Goal: Information Seeking & Learning: Understand process/instructions

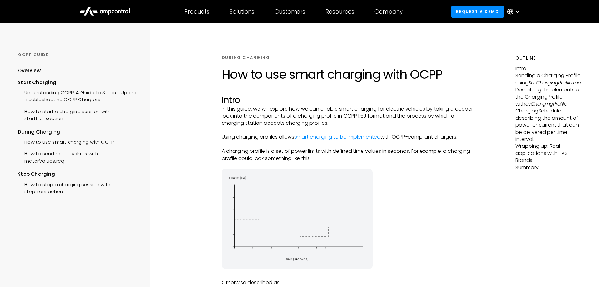
click at [314, 161] on p "A charging profile is a set of power limits with defined time values in seconds…" at bounding box center [348, 154] width 252 height 14
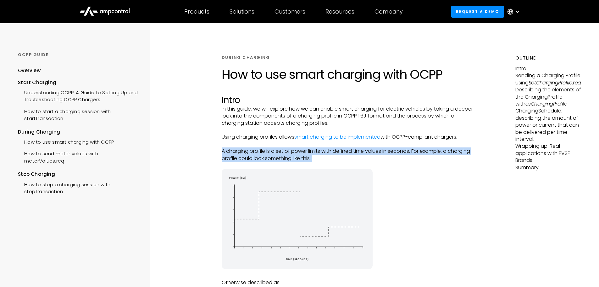
click at [314, 161] on p "A charging profile is a set of power limits with defined time values in seconds…" at bounding box center [348, 154] width 252 height 14
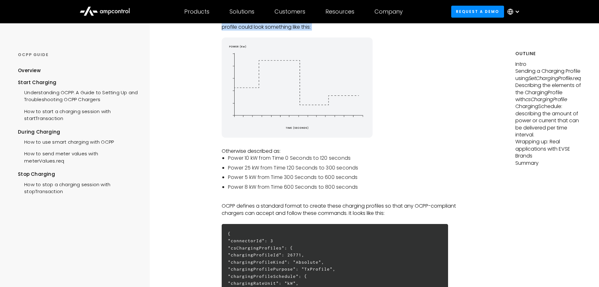
scroll to position [131, 0]
click at [314, 161] on li "Power 10 kW from Time 0 Seconds to 120 seconds" at bounding box center [351, 157] width 246 height 7
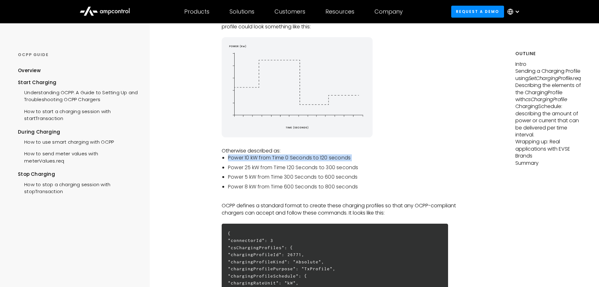
click at [314, 161] on li "Power 10 kW from Time 0 Seconds to 120 seconds" at bounding box center [351, 157] width 246 height 7
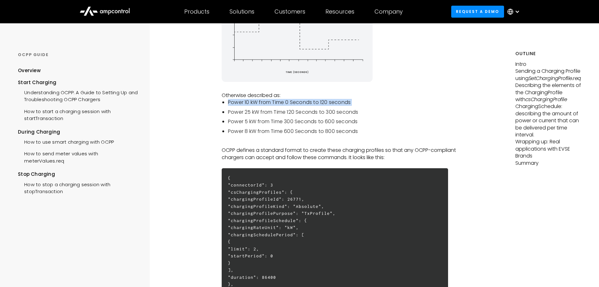
scroll to position [197, 0]
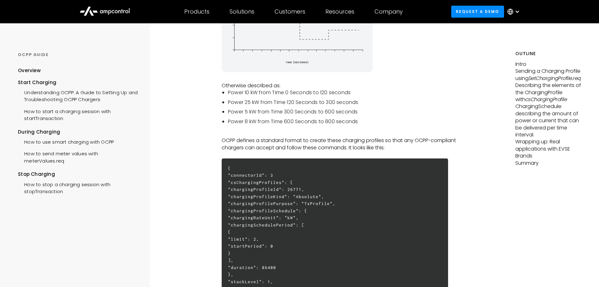
click at [363, 144] on p "OCPP defines a standard format to create these charging profiles so that any OC…" at bounding box center [348, 144] width 252 height 14
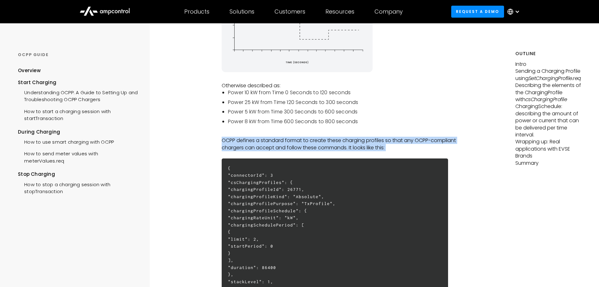
click at [363, 144] on p "OCPP defines a standard format to create these charging profiles so that any OC…" at bounding box center [348, 144] width 252 height 14
